Goal: Task Accomplishment & Management: Manage account settings

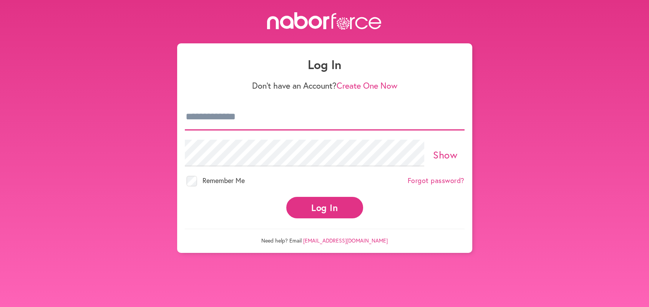
click at [188, 113] on input "email" at bounding box center [325, 117] width 280 height 27
type input "**********"
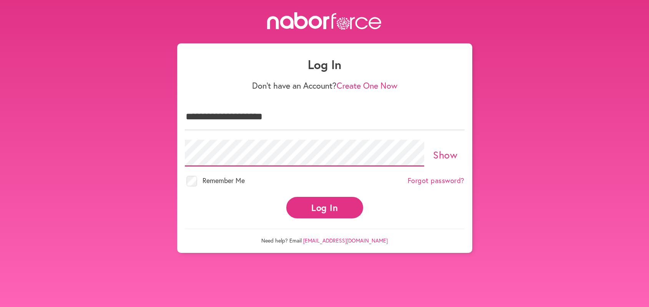
click at [286, 197] on button "Log In" at bounding box center [324, 207] width 77 height 21
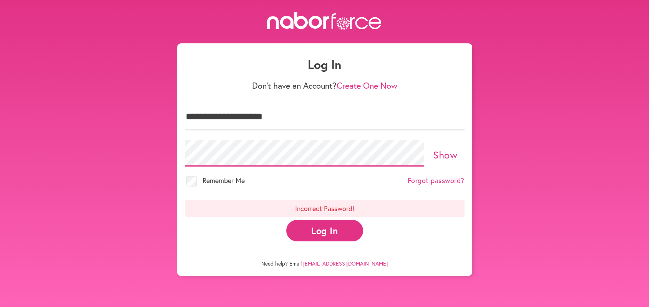
click at [162, 150] on div "**********" at bounding box center [324, 144] width 649 height 264
click at [286, 220] on button "Log In" at bounding box center [324, 230] width 77 height 21
click at [323, 230] on button "Log In" at bounding box center [324, 230] width 77 height 21
click at [439, 154] on link "Show" at bounding box center [445, 154] width 24 height 13
click at [320, 232] on button "Log In" at bounding box center [324, 230] width 77 height 21
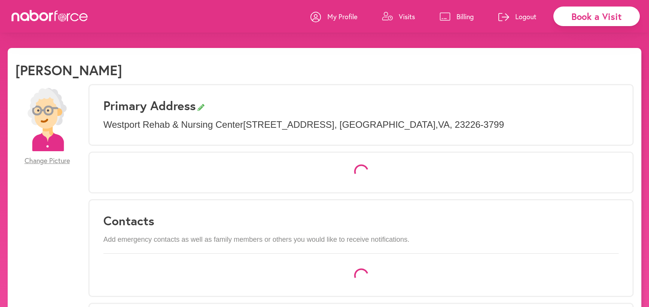
select select "*"
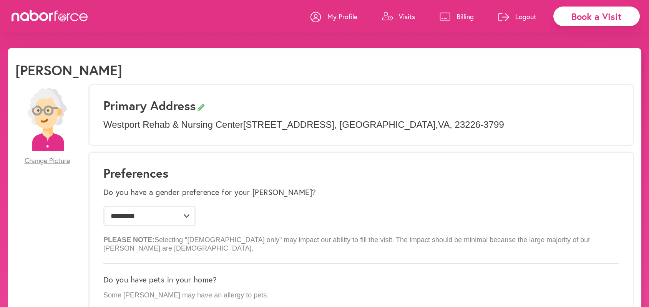
click at [407, 13] on p "Visits" at bounding box center [407, 16] width 16 height 9
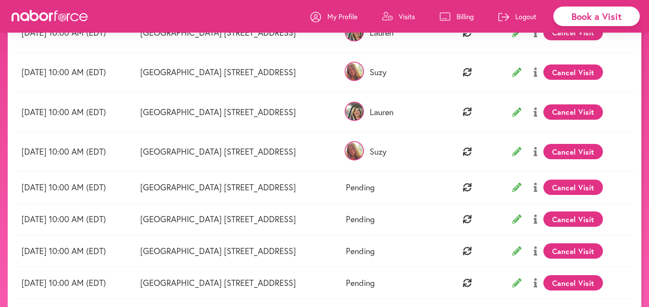
scroll to position [128, 0]
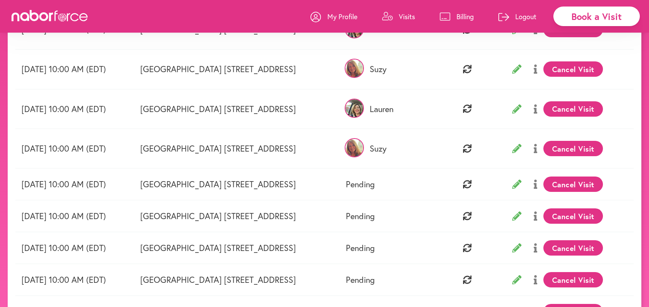
click at [577, 182] on button "Cancel Visit" at bounding box center [573, 184] width 60 height 15
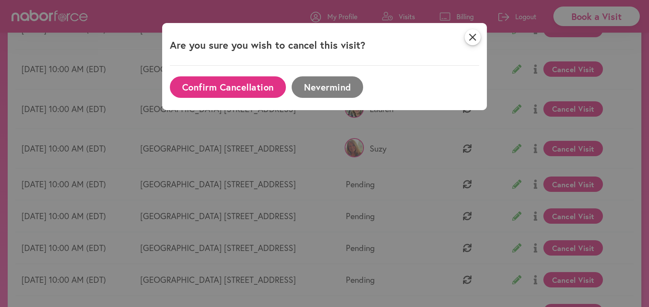
click at [214, 86] on button "Confirm Cancellation" at bounding box center [228, 86] width 116 height 21
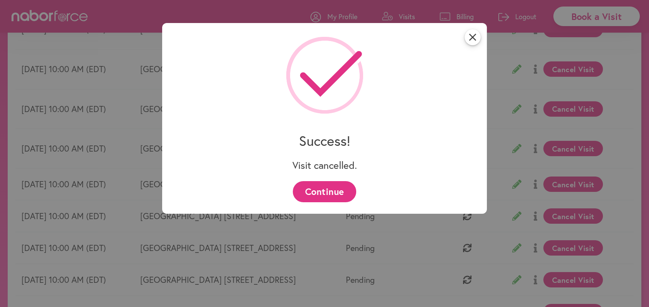
click at [320, 192] on button "Continue" at bounding box center [324, 191] width 63 height 21
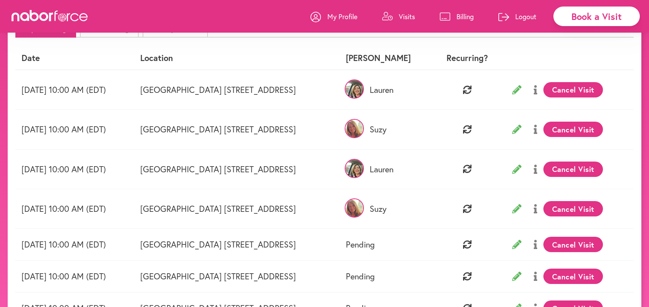
scroll to position [57, 0]
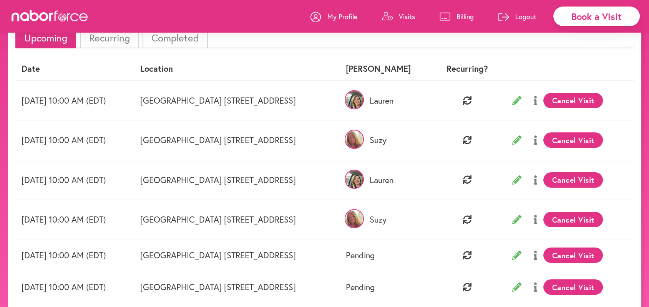
click at [524, 16] on p "Logout" at bounding box center [525, 16] width 21 height 9
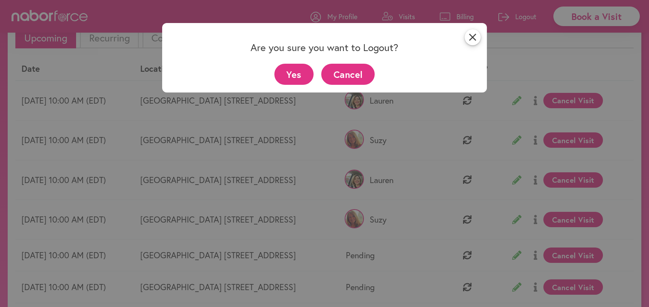
click at [288, 73] on button "Yes" at bounding box center [294, 74] width 40 height 21
